Goal: Task Accomplishment & Management: Use online tool/utility

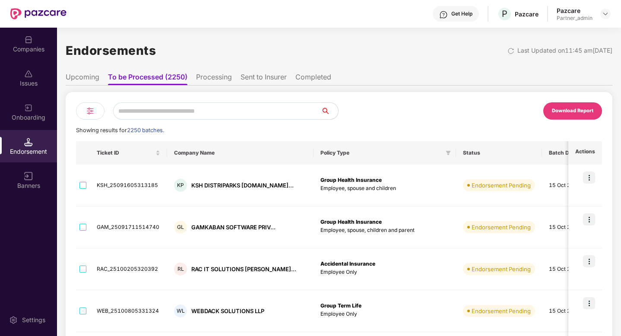
click at [32, 149] on div "Endorsement" at bounding box center [28, 151] width 57 height 9
click at [93, 115] on img at bounding box center [90, 111] width 10 height 10
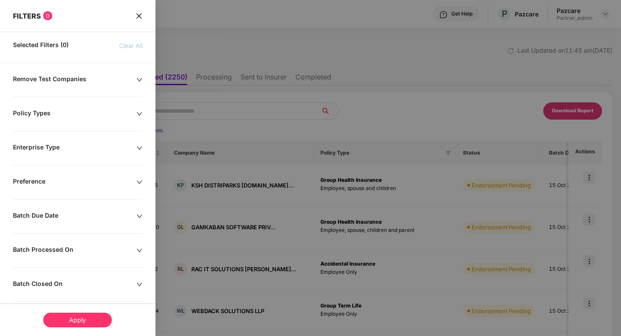
click at [384, 85] on div at bounding box center [310, 168] width 621 height 336
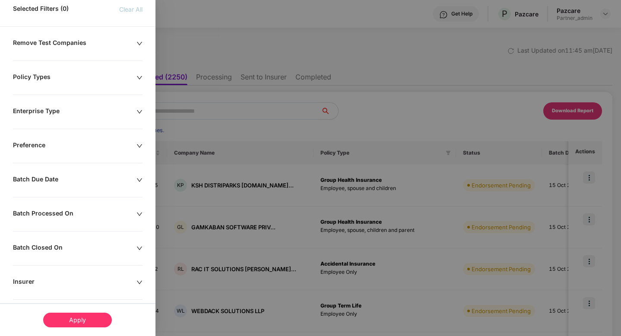
scroll to position [37, 0]
click at [411, 131] on div at bounding box center [310, 168] width 621 height 336
click at [128, 183] on div "Batch Due Date" at bounding box center [75, 180] width 124 height 10
click at [56, 205] on input at bounding box center [38, 206] width 40 height 10
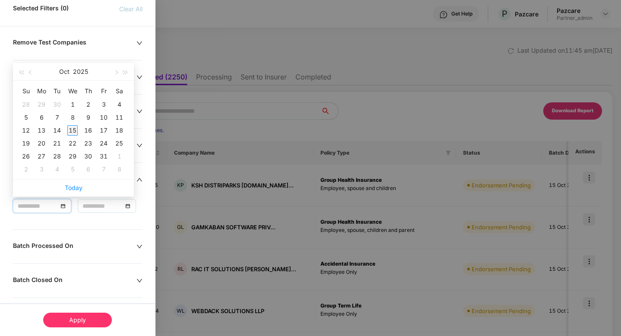
type input "**********"
click at [70, 131] on div "15" at bounding box center [72, 130] width 10 height 10
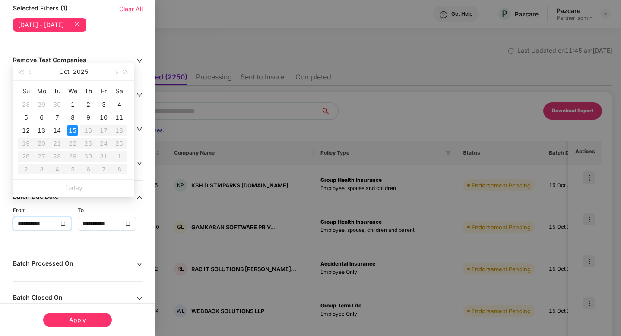
type input "**********"
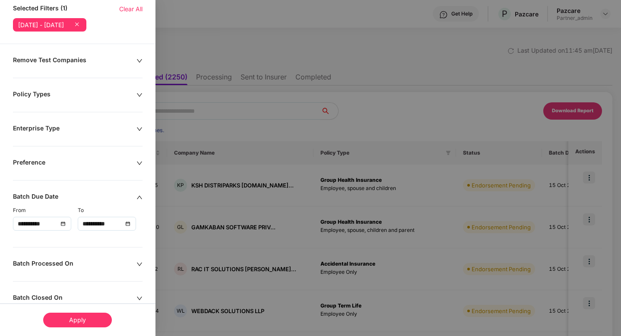
click at [76, 323] on div "Apply" at bounding box center [77, 320] width 69 height 15
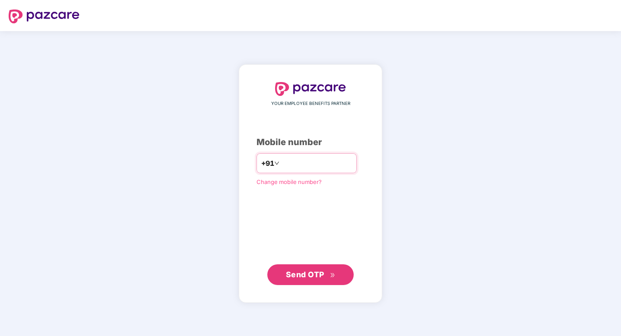
click at [336, 164] on input "number" at bounding box center [316, 163] width 71 height 14
type input "**********"
click at [328, 266] on button "Send OTP" at bounding box center [310, 274] width 86 height 21
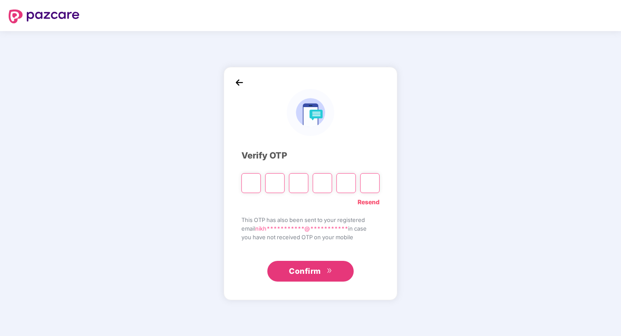
type input "*"
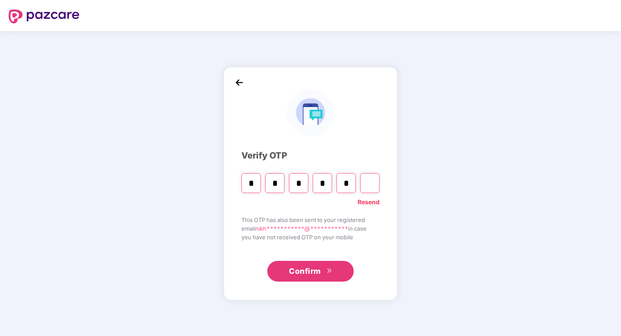
type input "*"
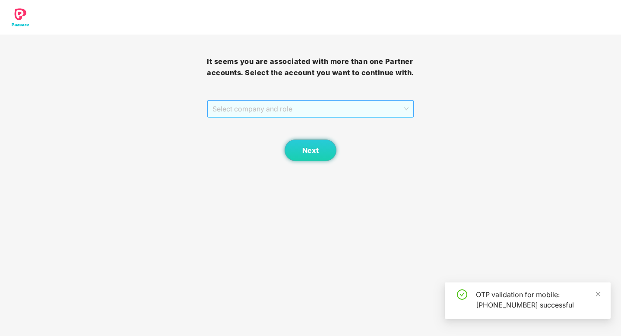
click at [267, 108] on span "Select company and role" at bounding box center [310, 109] width 196 height 16
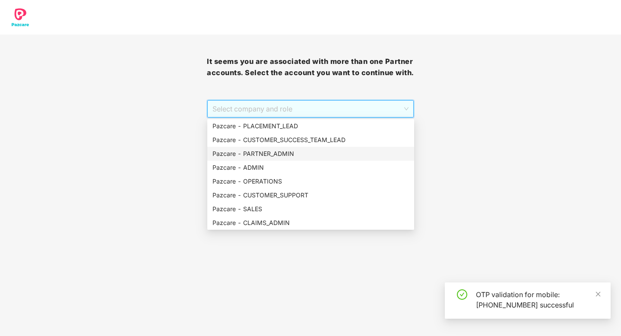
click at [276, 156] on div "Pazcare - PARTNER_ADMIN" at bounding box center [310, 154] width 197 height 10
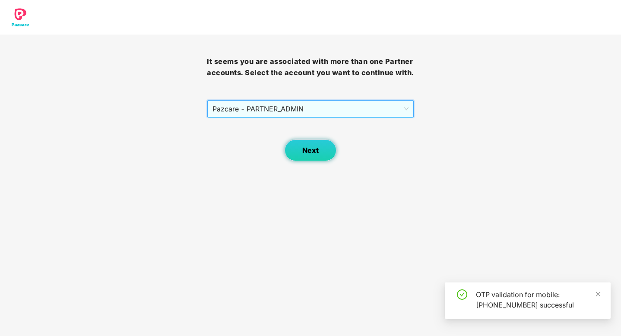
click at [307, 142] on button "Next" at bounding box center [311, 150] width 52 height 22
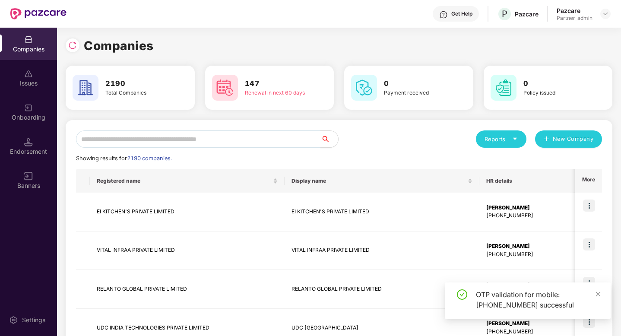
click at [47, 149] on div "Endorsement" at bounding box center [28, 151] width 57 height 9
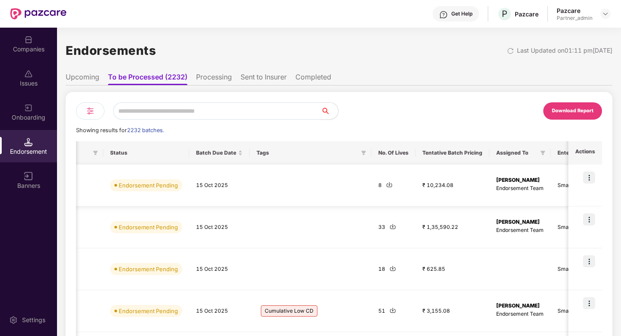
scroll to position [0, 361]
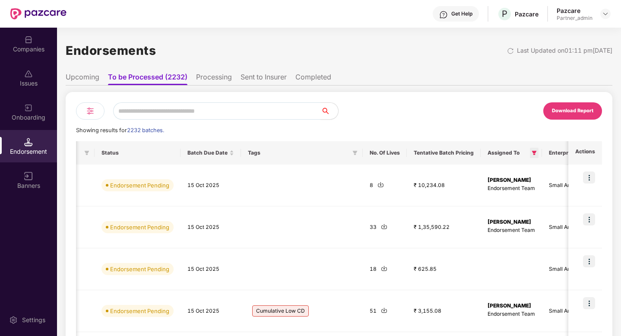
click at [530, 155] on span at bounding box center [534, 153] width 9 height 10
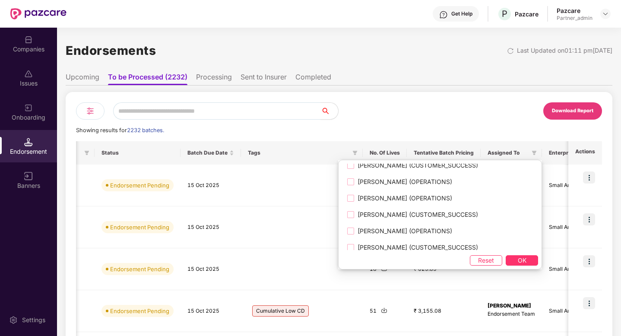
scroll to position [488, 0]
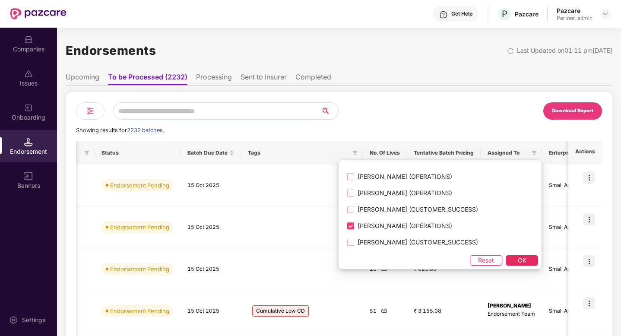
click at [506, 260] on button "OK" at bounding box center [522, 260] width 32 height 10
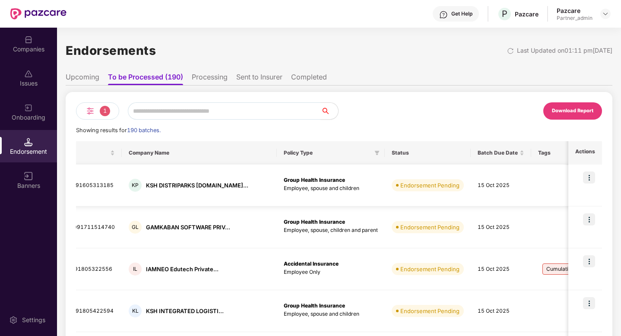
scroll to position [0, 0]
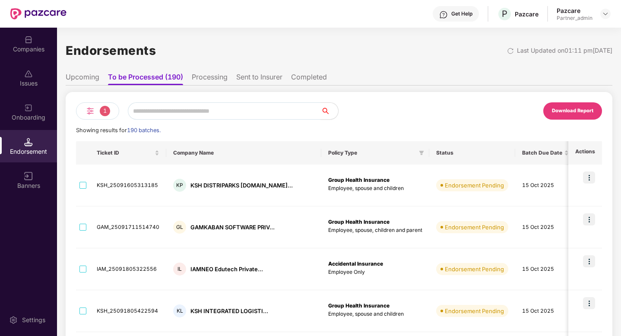
click at [96, 112] on div "1" at bounding box center [97, 110] width 43 height 17
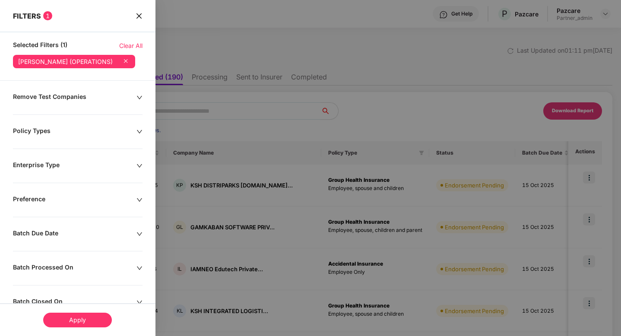
click at [87, 239] on div "Batch Due Date" at bounding box center [75, 234] width 124 height 10
click at [61, 272] on div "From To" at bounding box center [77, 255] width 155 height 33
click at [61, 265] on div at bounding box center [42, 261] width 49 height 10
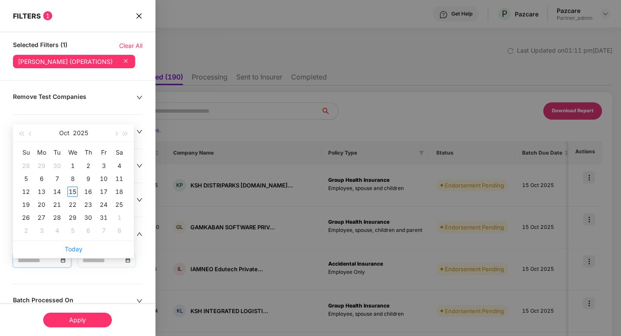
type input "**********"
click at [71, 192] on div "15" at bounding box center [72, 192] width 10 height 10
type input "**********"
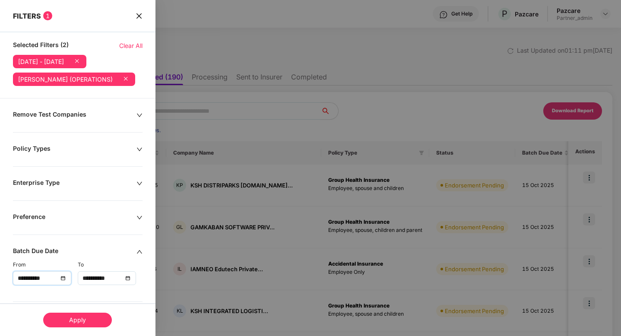
click at [71, 188] on div "Enterprise Type" at bounding box center [75, 184] width 124 height 10
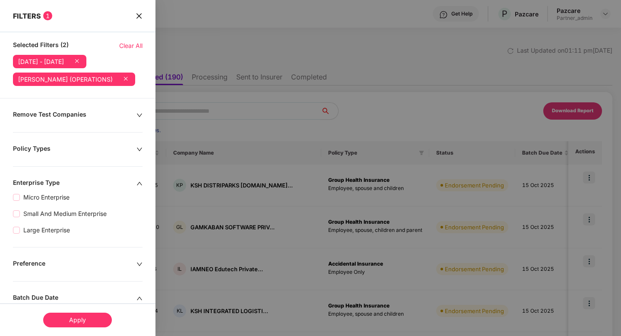
click at [86, 316] on div "Apply" at bounding box center [77, 320] width 69 height 15
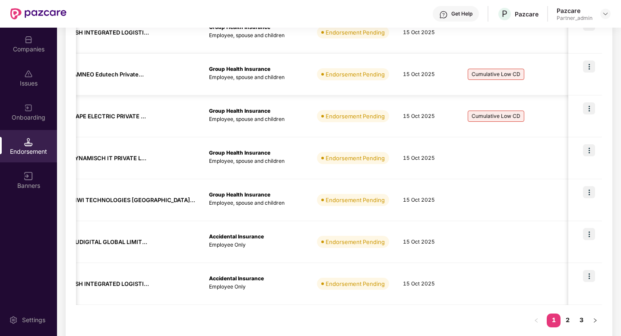
scroll to position [289, 0]
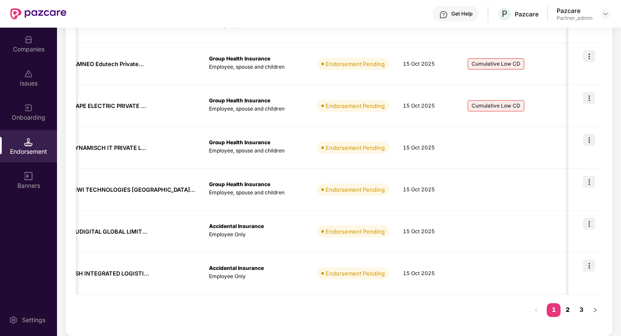
click at [568, 311] on link "2" at bounding box center [568, 309] width 14 height 13
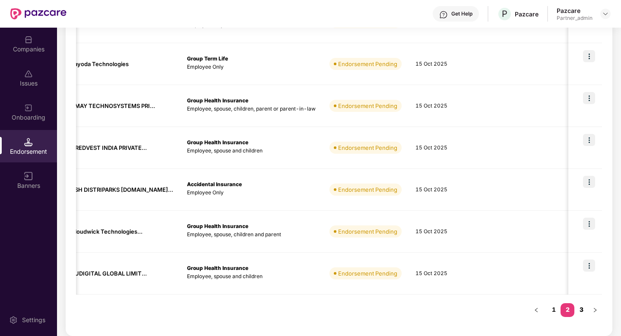
click at [583, 309] on link "3" at bounding box center [581, 309] width 14 height 13
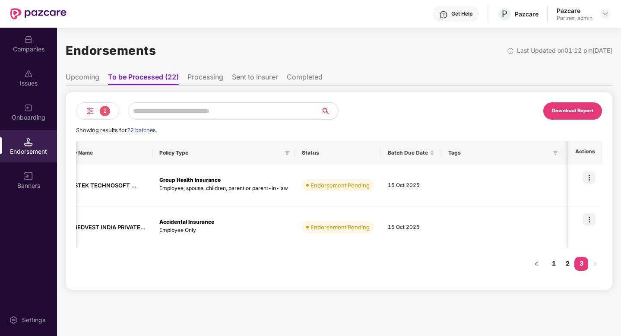
scroll to position [0, 0]
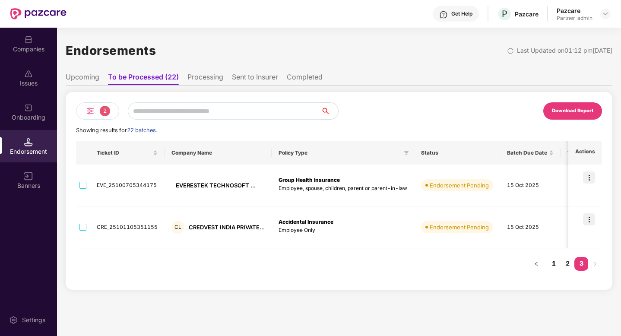
click at [556, 264] on link "1" at bounding box center [554, 263] width 14 height 13
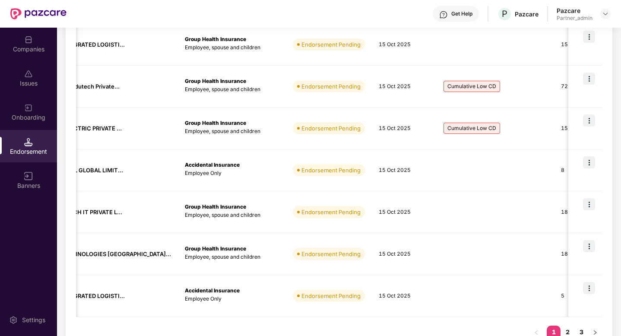
scroll to position [289, 0]
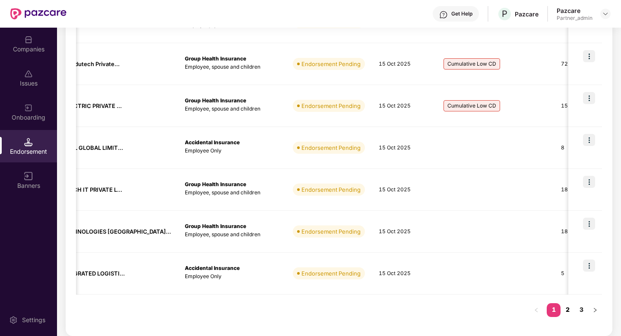
click at [567, 311] on link "2" at bounding box center [568, 309] width 14 height 13
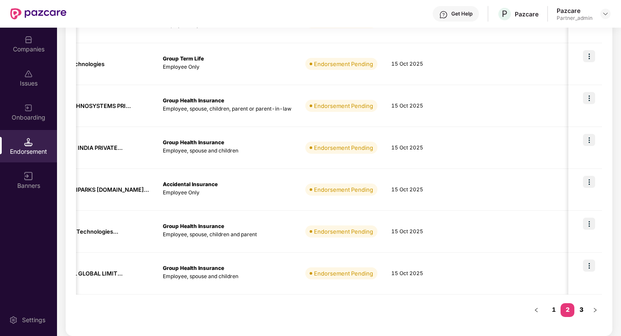
click at [583, 312] on link "3" at bounding box center [581, 309] width 14 height 13
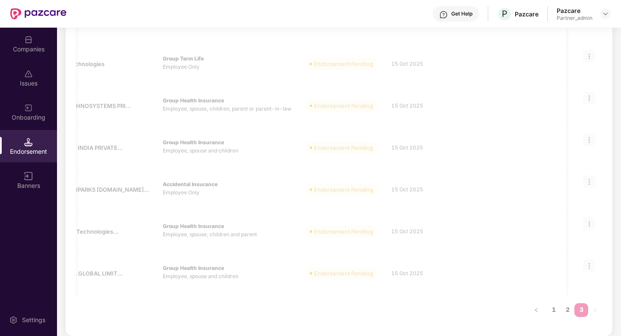
scroll to position [0, 0]
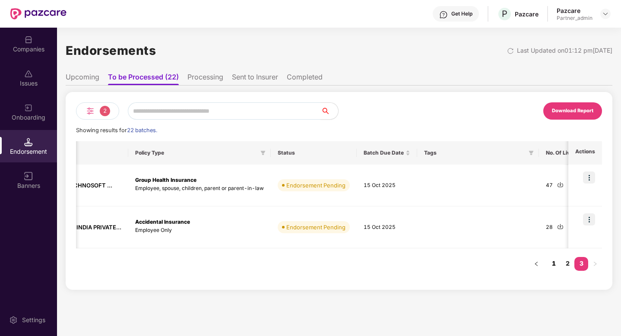
click at [554, 261] on link "1" at bounding box center [554, 263] width 14 height 13
